Goal: Information Seeking & Learning: Learn about a topic

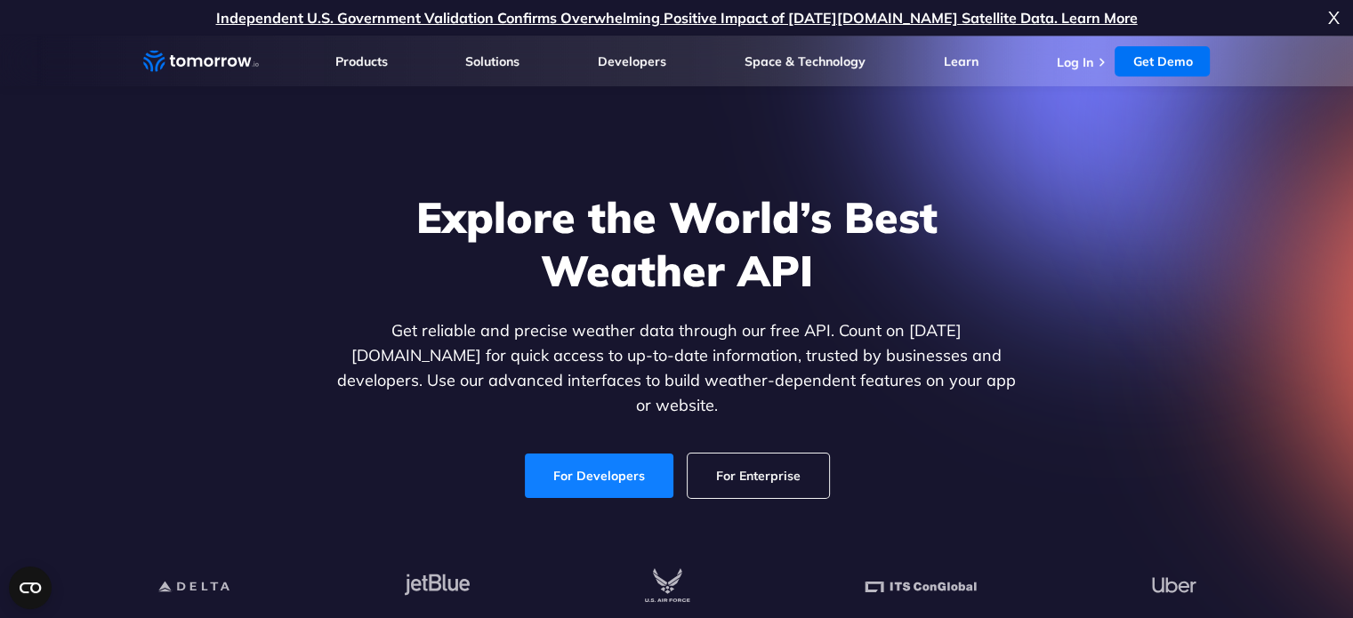
click at [604, 454] on link "For Developers" at bounding box center [599, 476] width 149 height 44
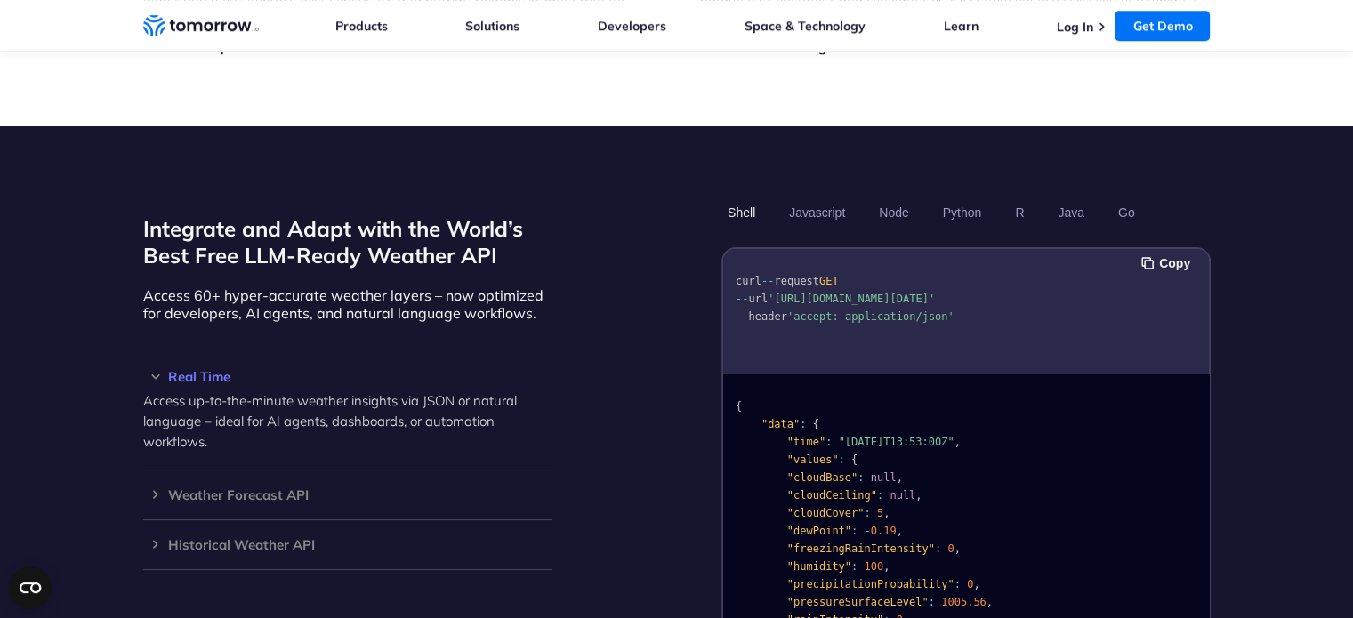
scroll to position [1512, 0]
